Goal: Task Accomplishment & Management: Use online tool/utility

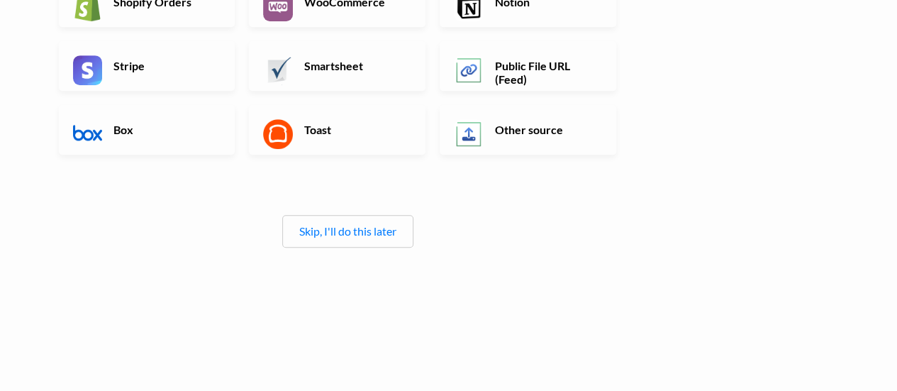
scroll to position [380, 0]
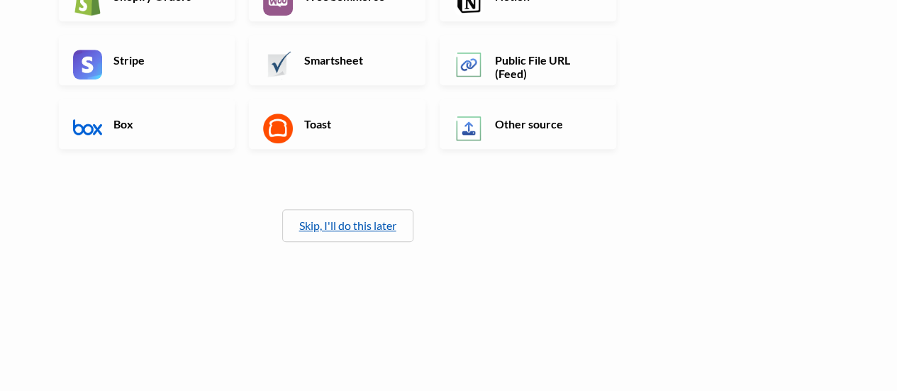
click at [373, 226] on link "Skip, I'll do this later" at bounding box center [347, 224] width 97 height 13
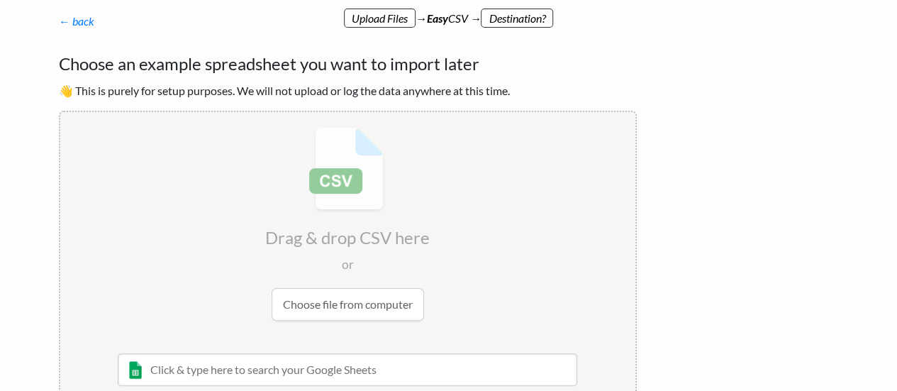
scroll to position [0, 0]
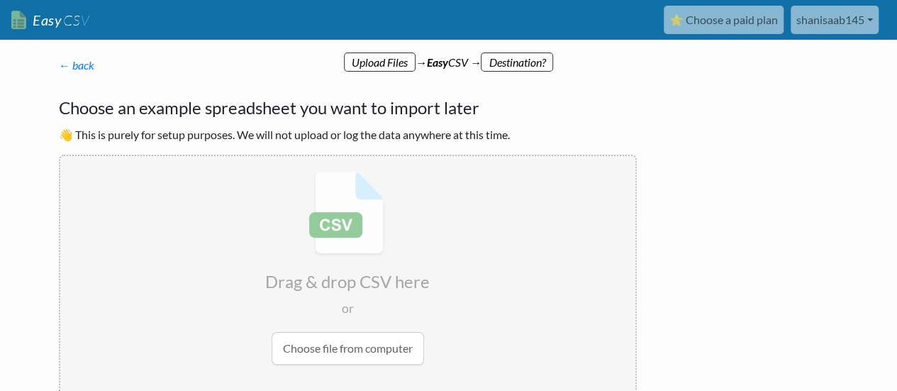
click at [57, 59] on div "← back Thanks for signing up! Set up your Import Flow and Upload Page in 1 minu…" at bounding box center [348, 258] width 606 height 431
click at [62, 63] on link "← back" at bounding box center [76, 64] width 35 height 13
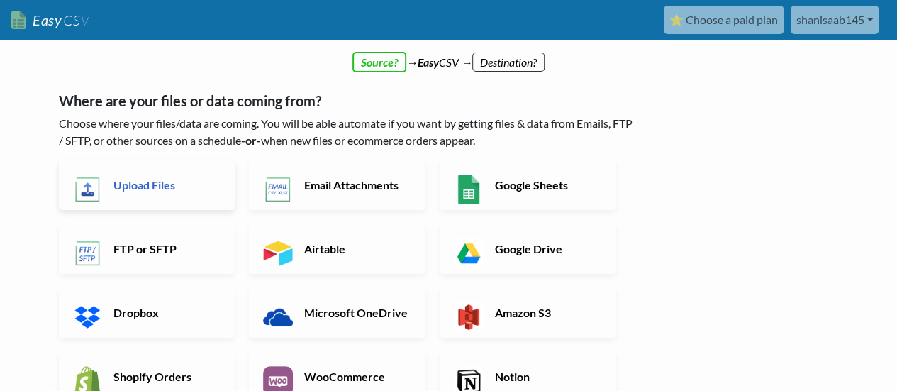
click at [192, 196] on link "Upload Files" at bounding box center [147, 185] width 177 height 50
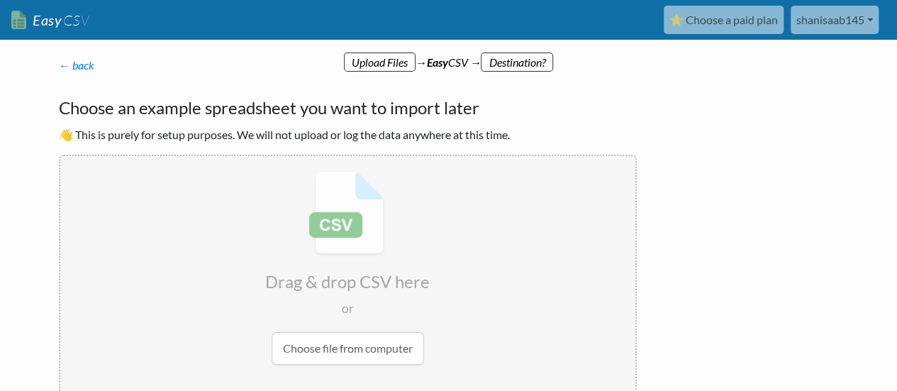
click at [76, 75] on div "← back Thanks for signing up! Set up your Import Flow and Upload Page in 1 minu…" at bounding box center [348, 258] width 606 height 431
click at [74, 65] on link "← back" at bounding box center [76, 64] width 35 height 13
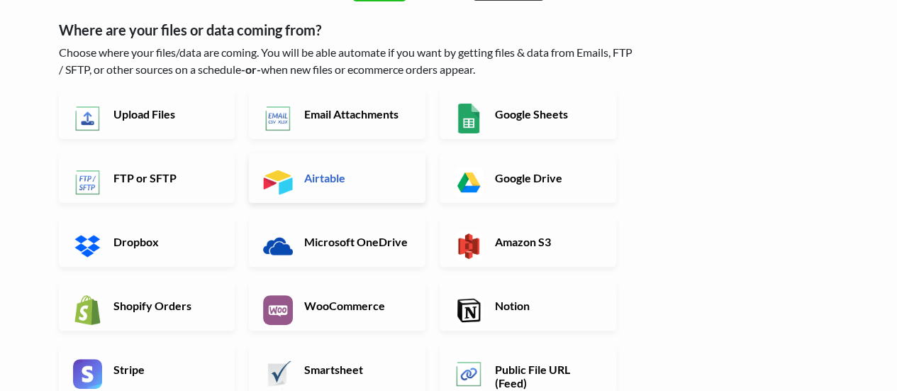
scroll to position [213, 0]
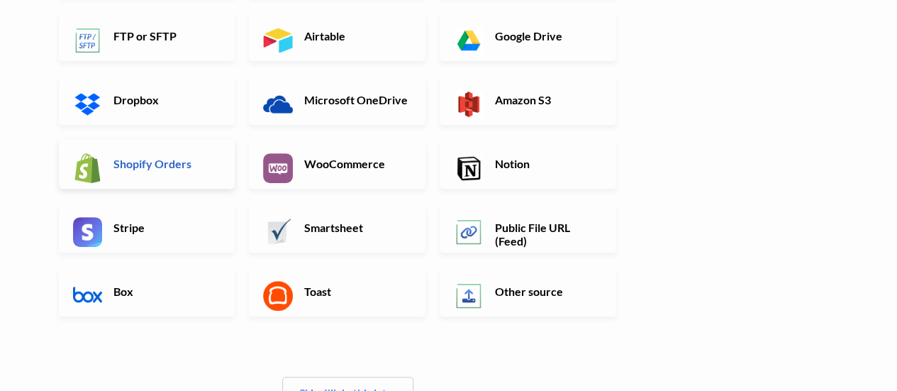
click at [159, 157] on h6 "Shopify Orders" at bounding box center [165, 163] width 111 height 13
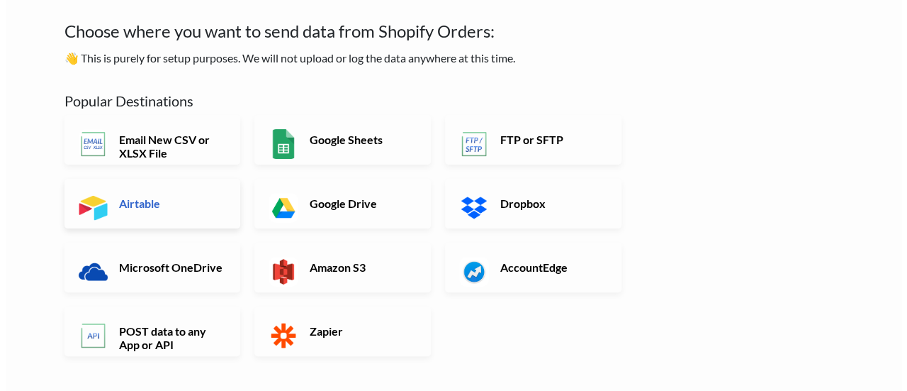
scroll to position [0, 0]
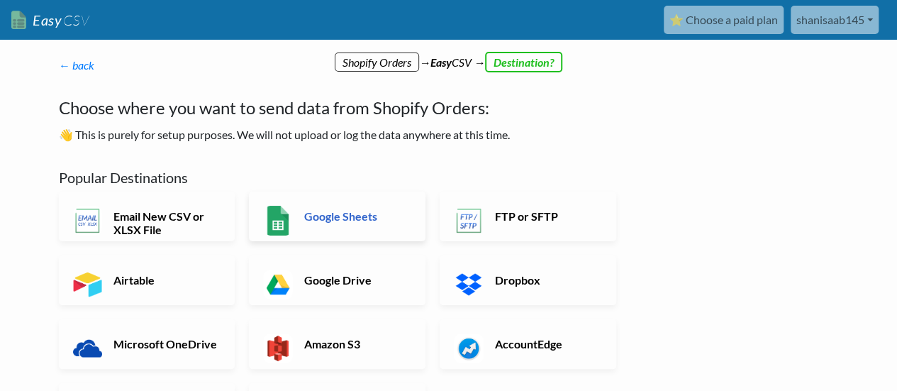
click at [388, 219] on h6 "Google Sheets" at bounding box center [356, 215] width 111 height 13
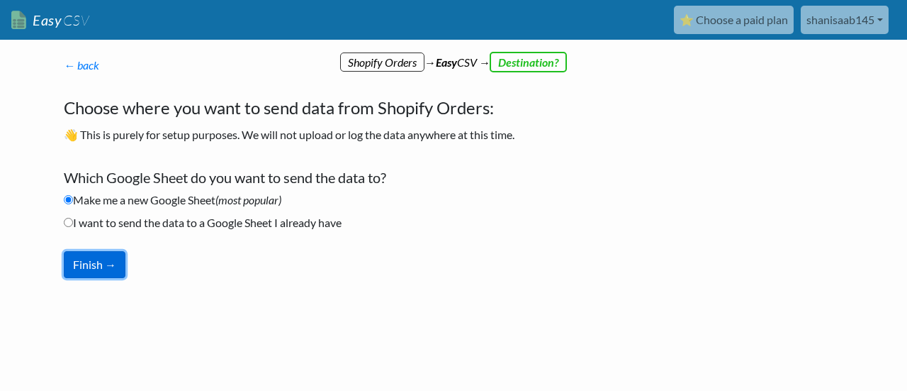
click at [86, 259] on button "Finish →" at bounding box center [95, 264] width 62 height 27
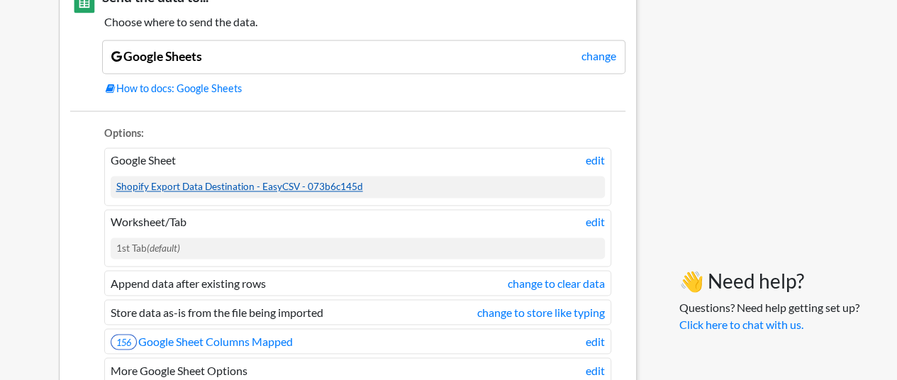
scroll to position [991, 0]
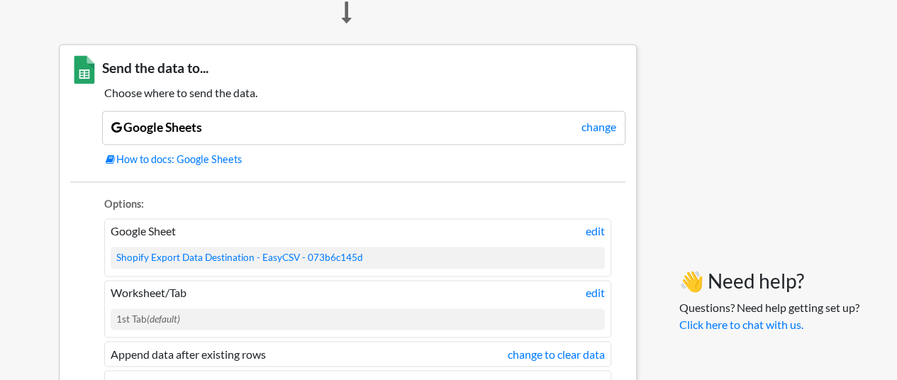
click at [586, 131] on div "Google Sheets change" at bounding box center [363, 128] width 523 height 34
click at [590, 126] on link "change" at bounding box center [598, 126] width 35 height 17
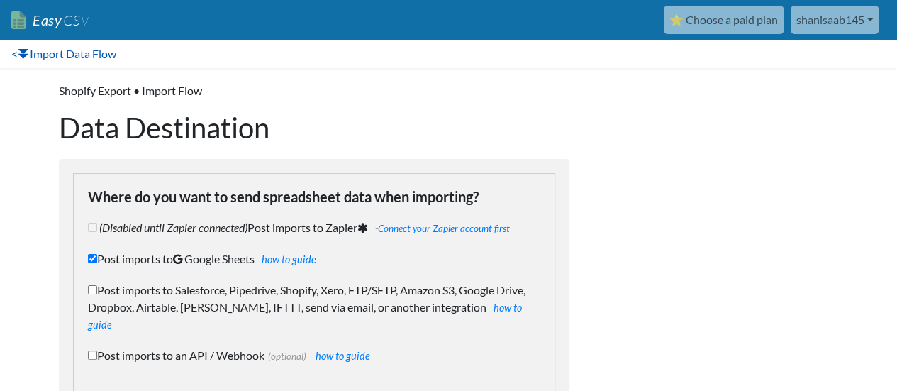
click at [37, 50] on link "< Import Data Flow" at bounding box center [64, 54] width 128 height 28
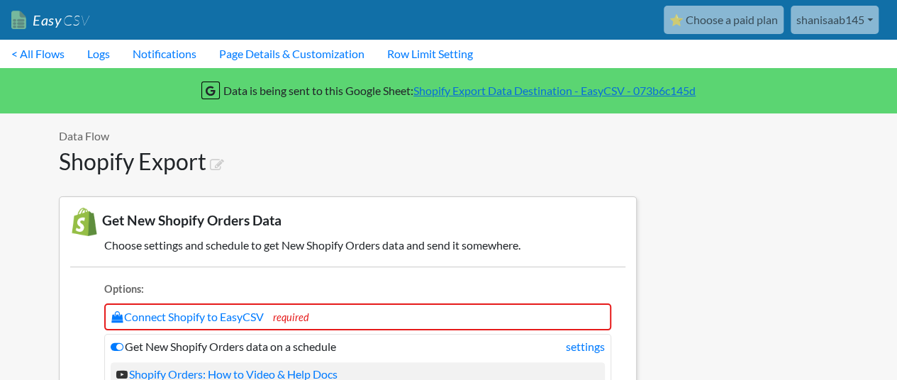
scroll to position [1030, 0]
